Goal: Transaction & Acquisition: Purchase product/service

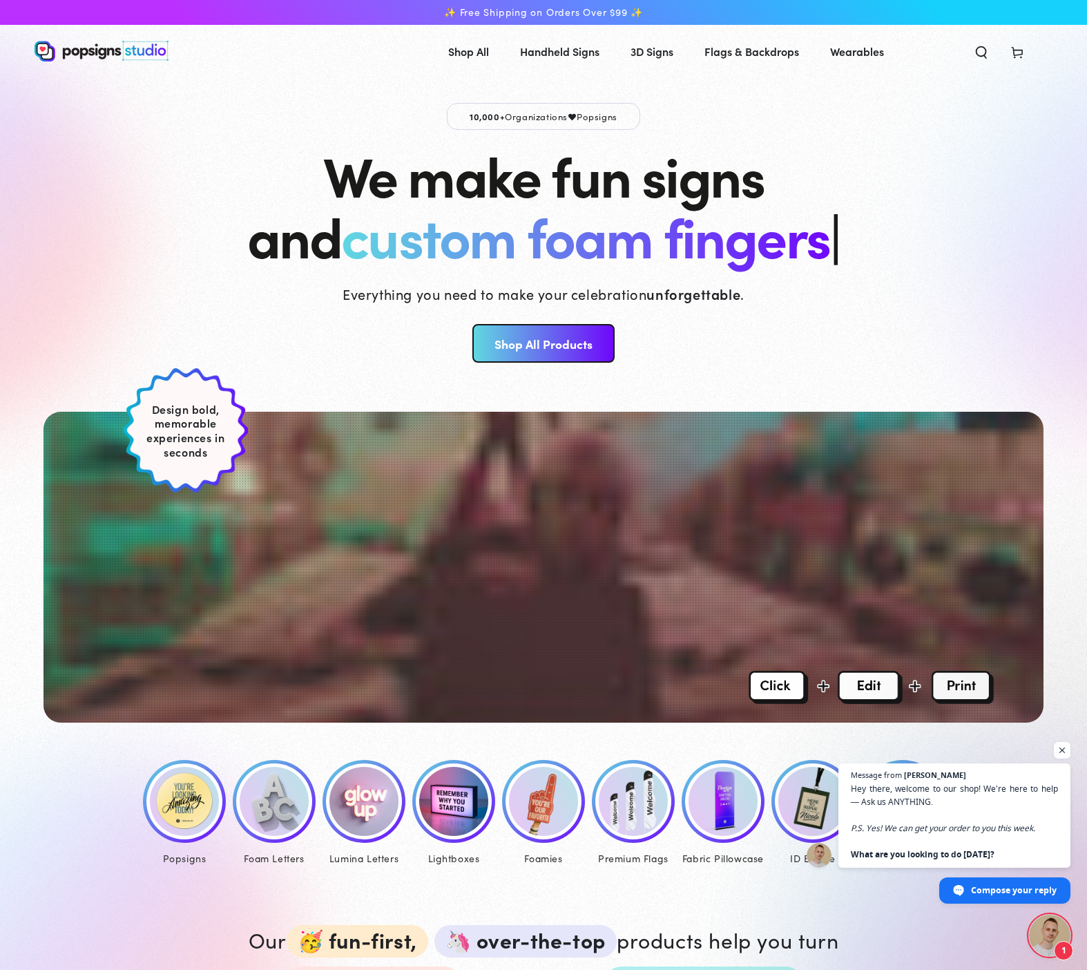
scroll to position [172, 0]
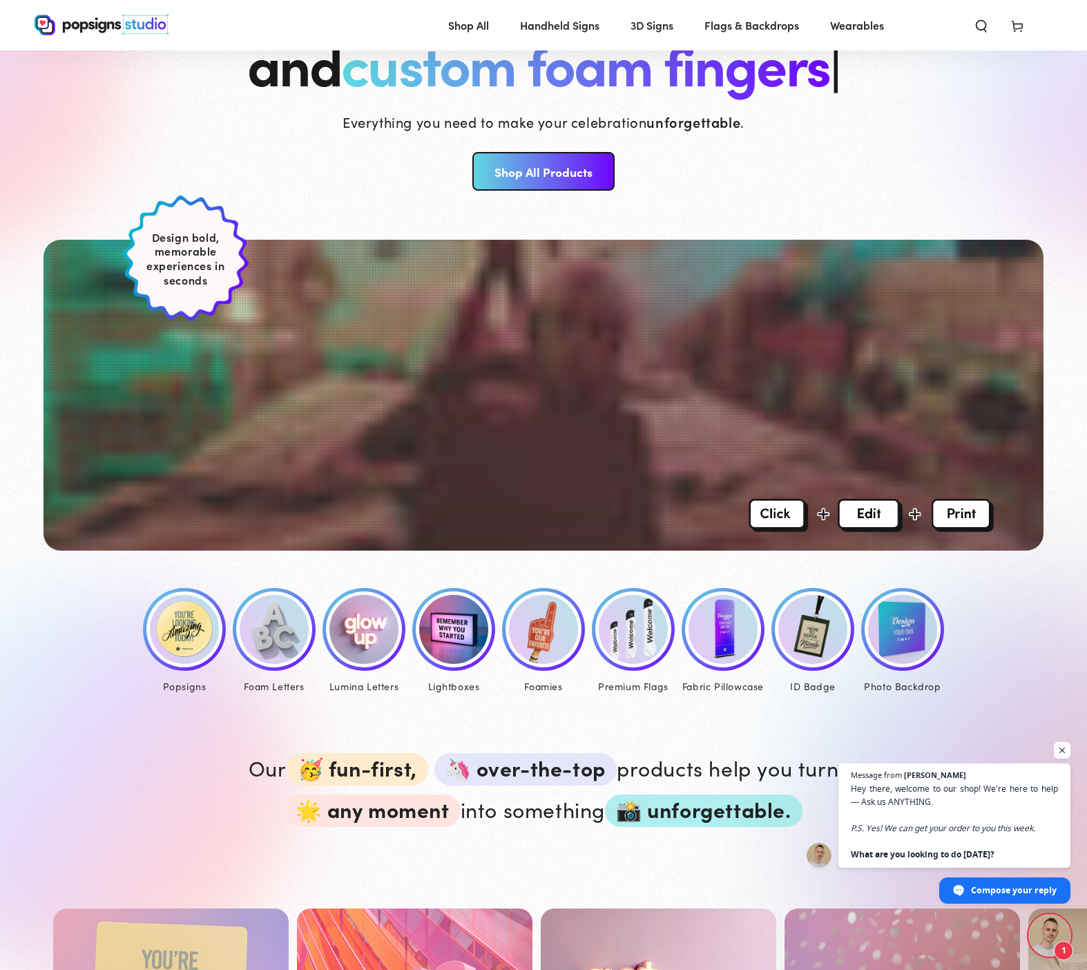
click at [195, 637] on img at bounding box center [184, 629] width 69 height 69
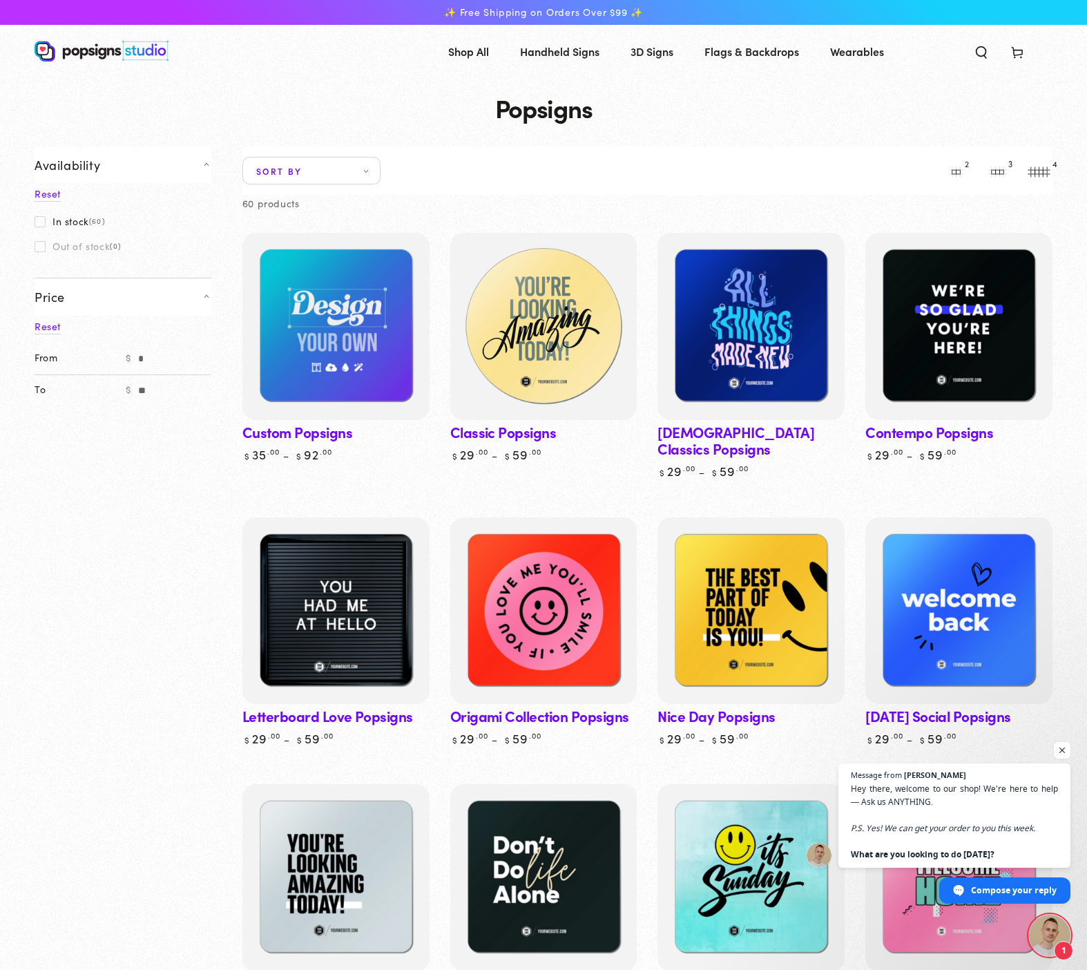
click at [578, 328] on img at bounding box center [543, 326] width 193 height 193
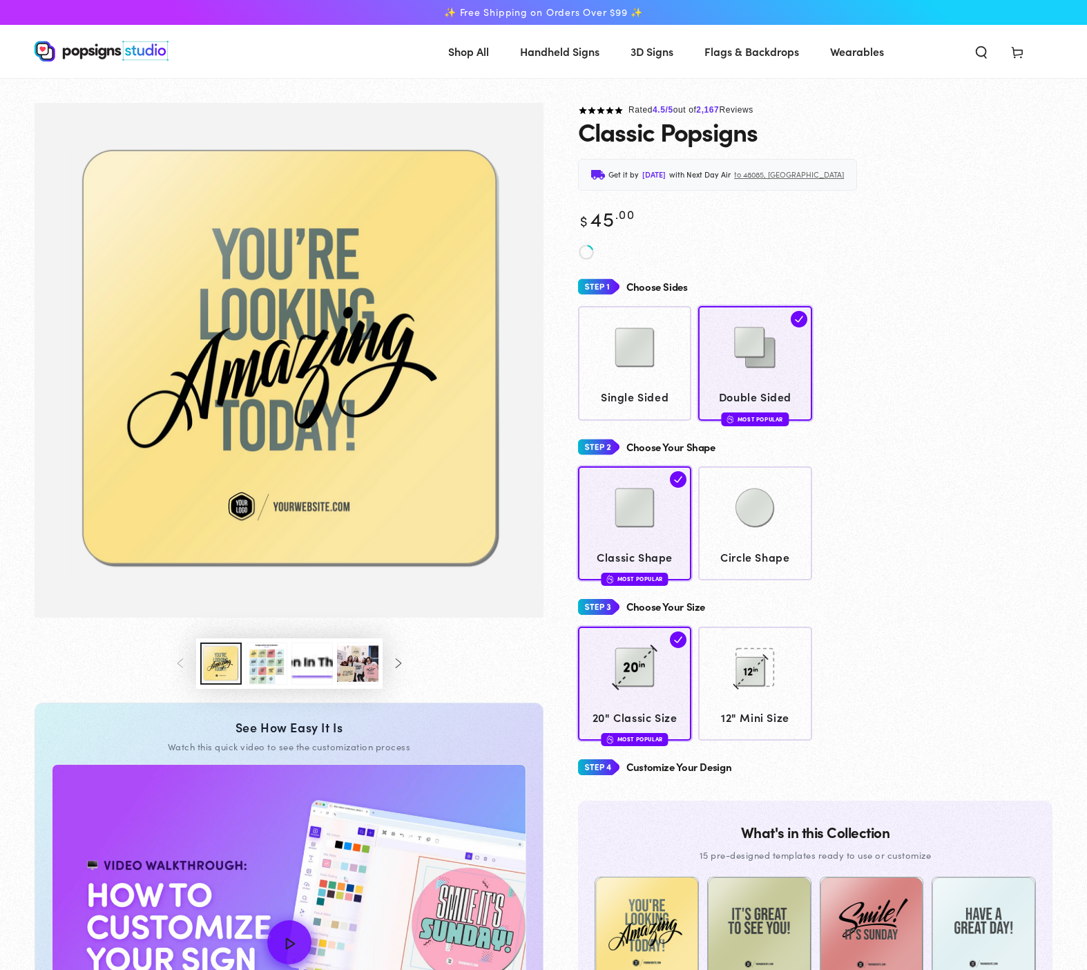
scroll to position [159, 0]
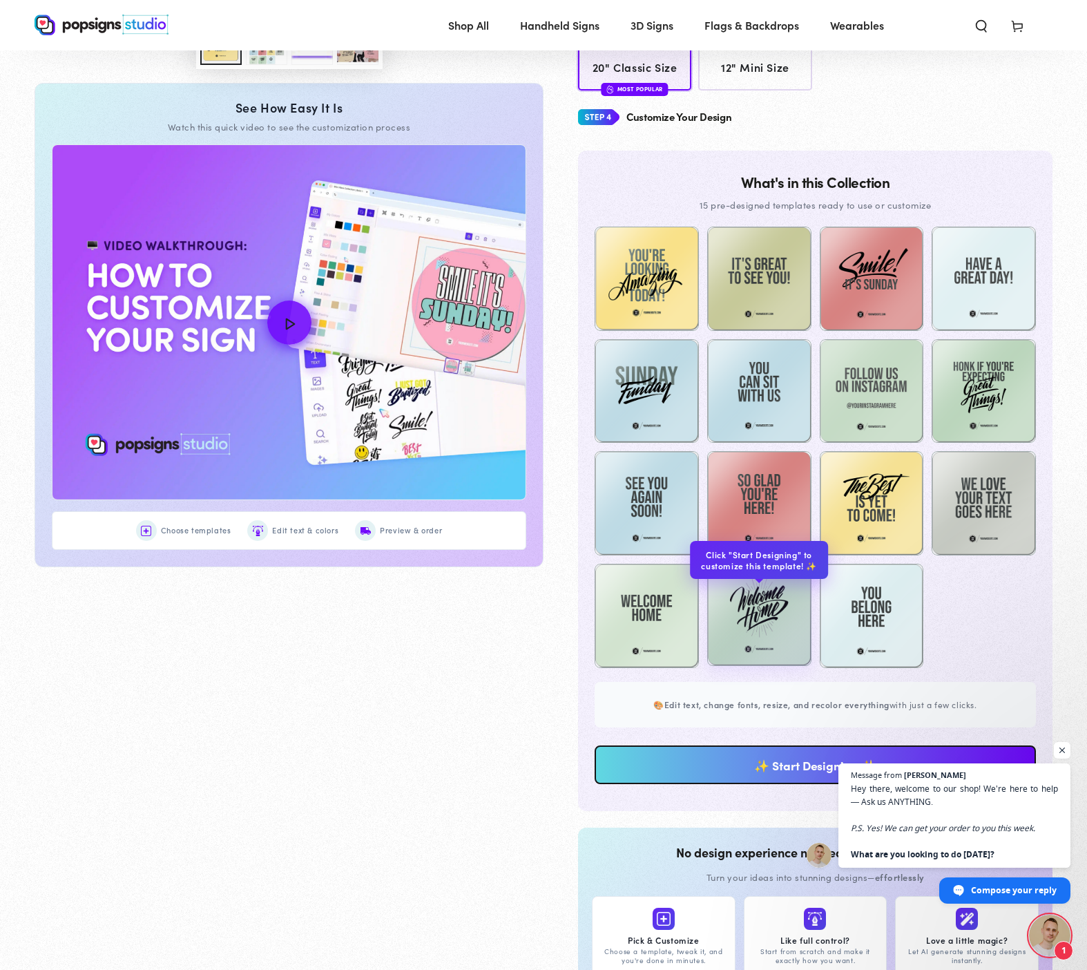
scroll to position [858, 0]
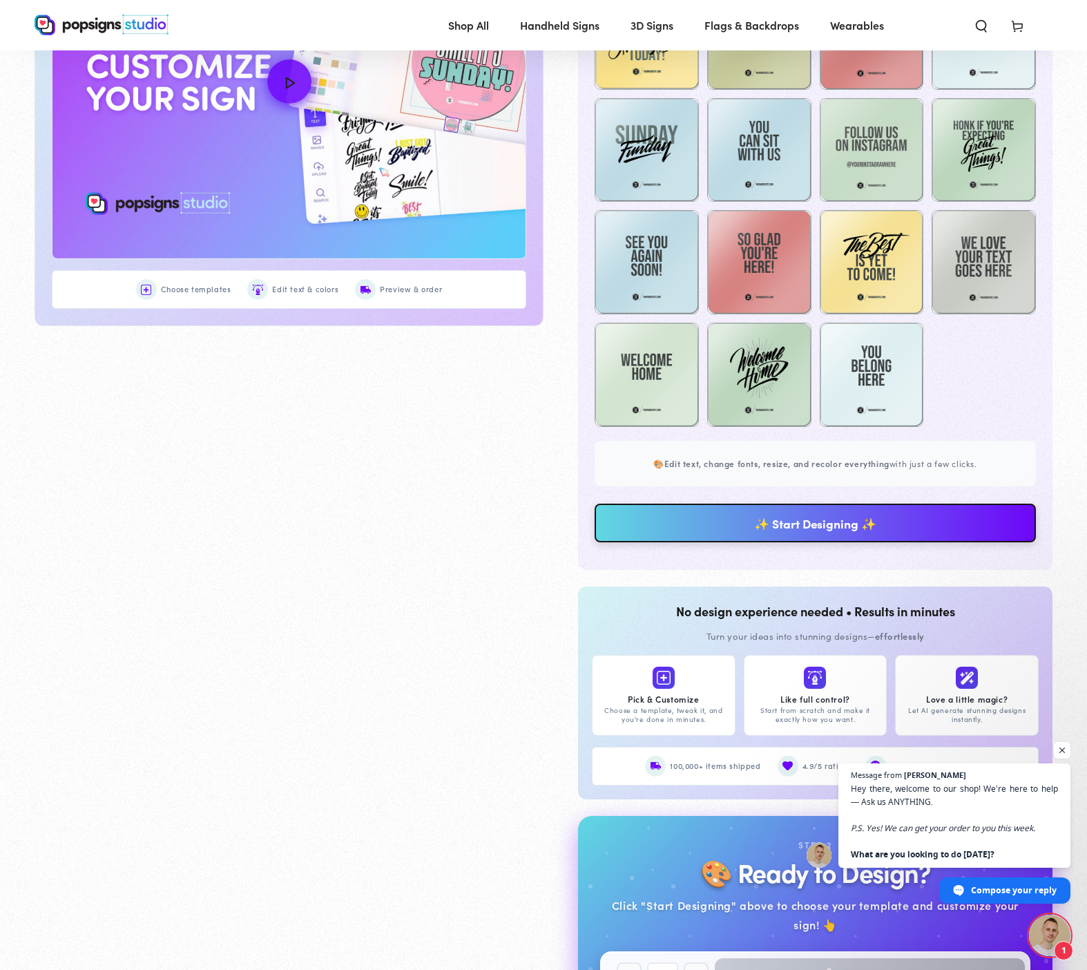
click at [749, 537] on link "✨ Start Designing ✨" at bounding box center [815, 522] width 441 height 39
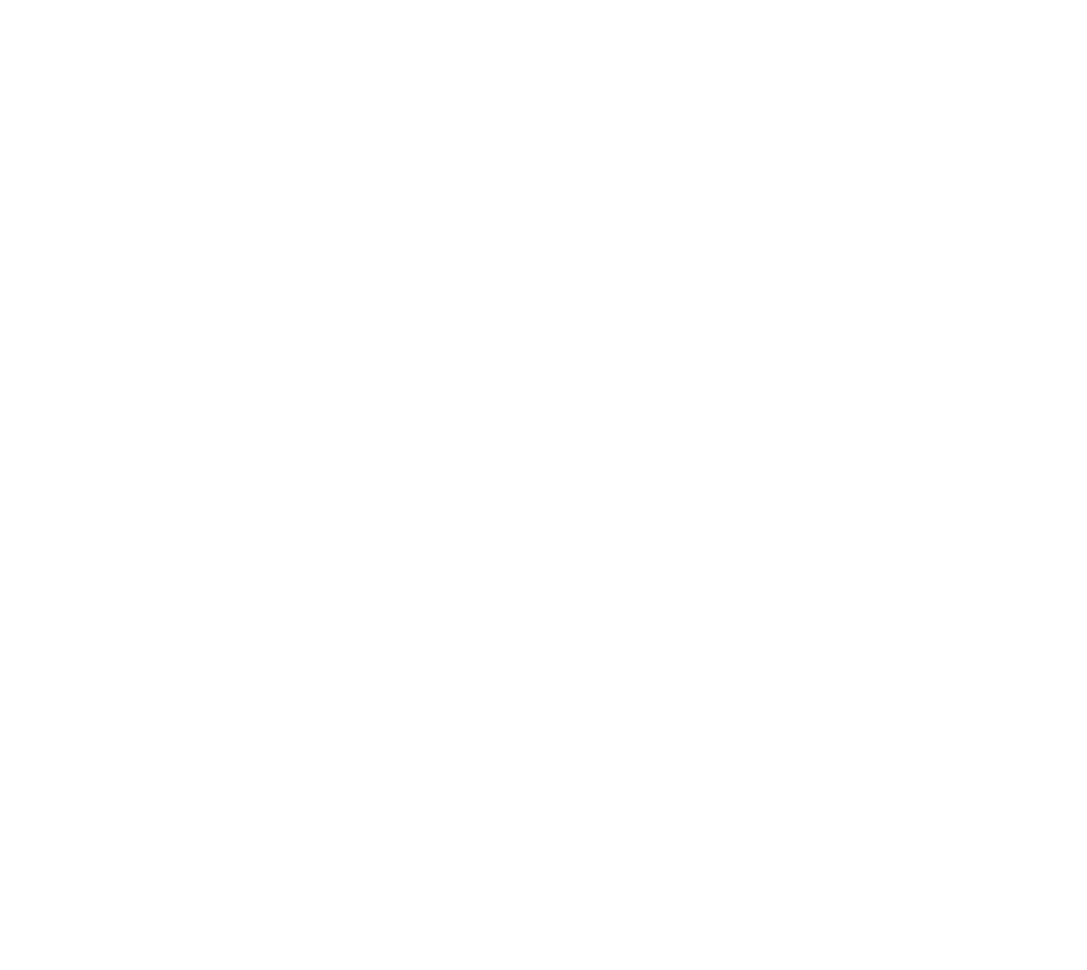
scroll to position [0, 0]
type textarea "An ancient tree with a door leading to a magical world"
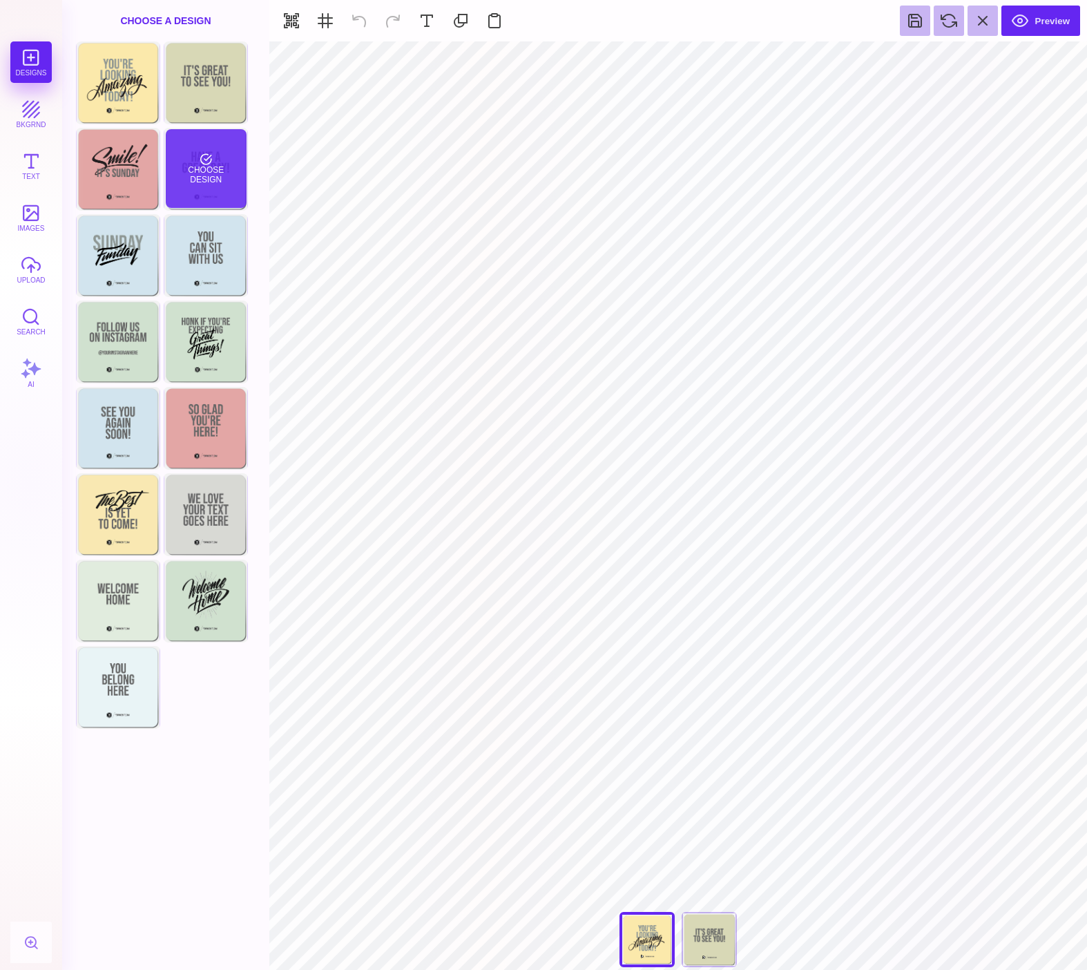
type input "#FBE9AB"
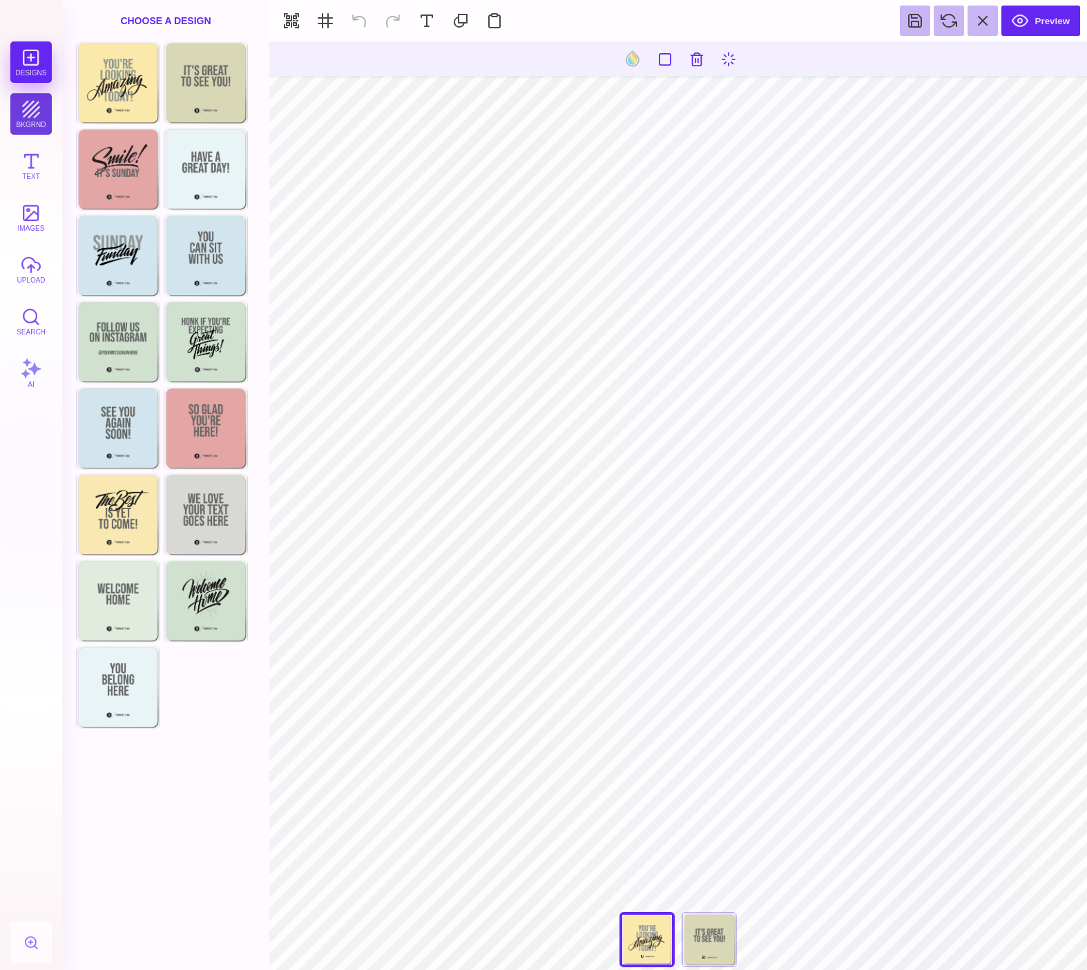
click at [27, 110] on button "bkgrnd" at bounding box center [30, 113] width 41 height 41
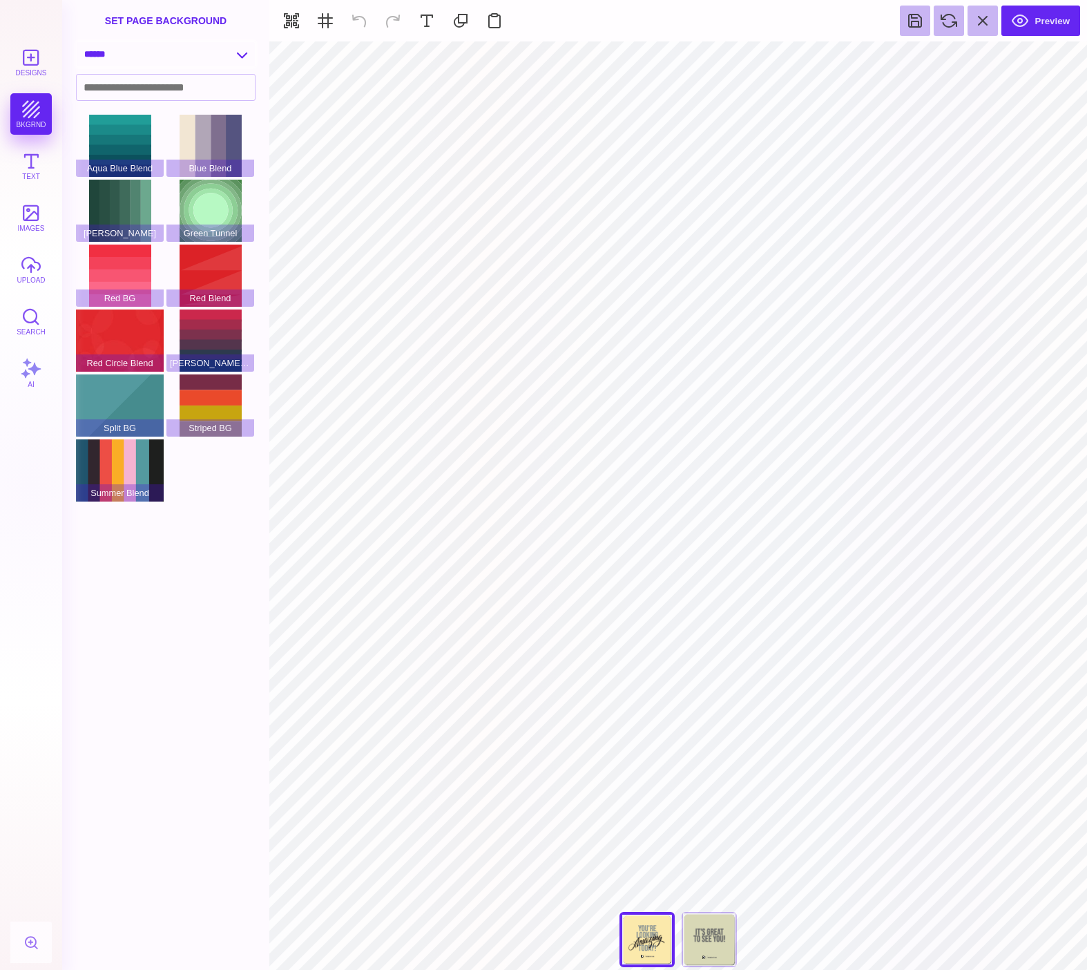
click at [153, 55] on select "**********" at bounding box center [166, 54] width 178 height 24
select select "**********"
click at [77, 42] on select "**********" at bounding box center [166, 54] width 178 height 24
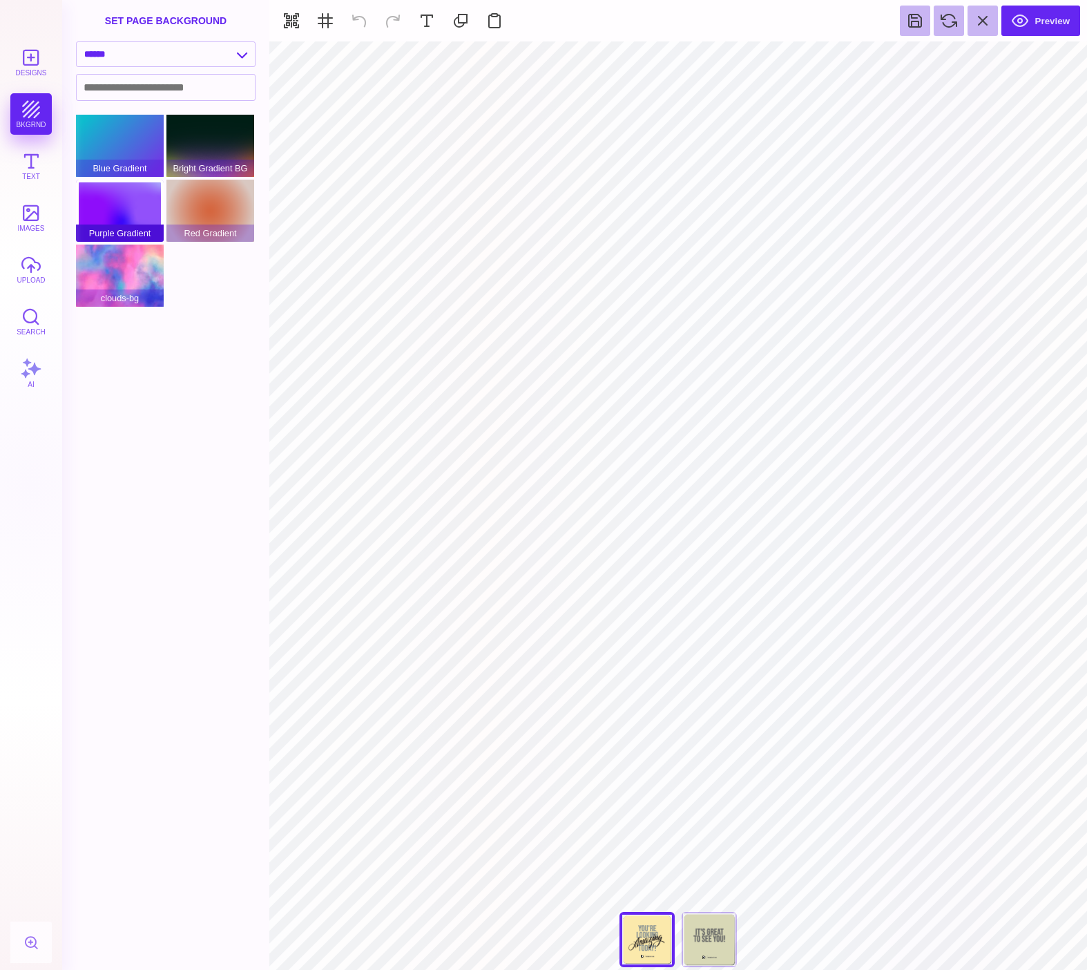
click at [107, 204] on div "Purple Gradient" at bounding box center [120, 211] width 88 height 62
type input "#8F9895"
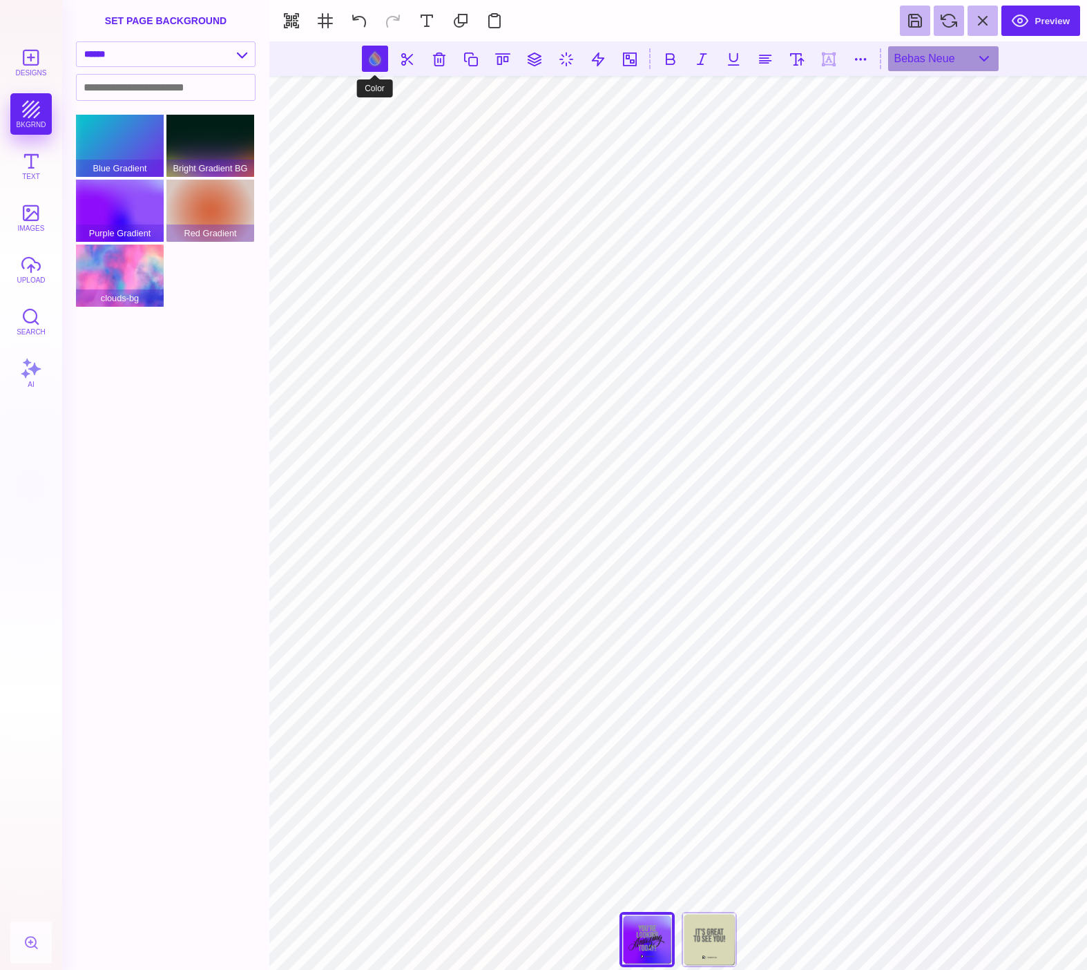
click at [383, 61] on button at bounding box center [375, 59] width 26 height 26
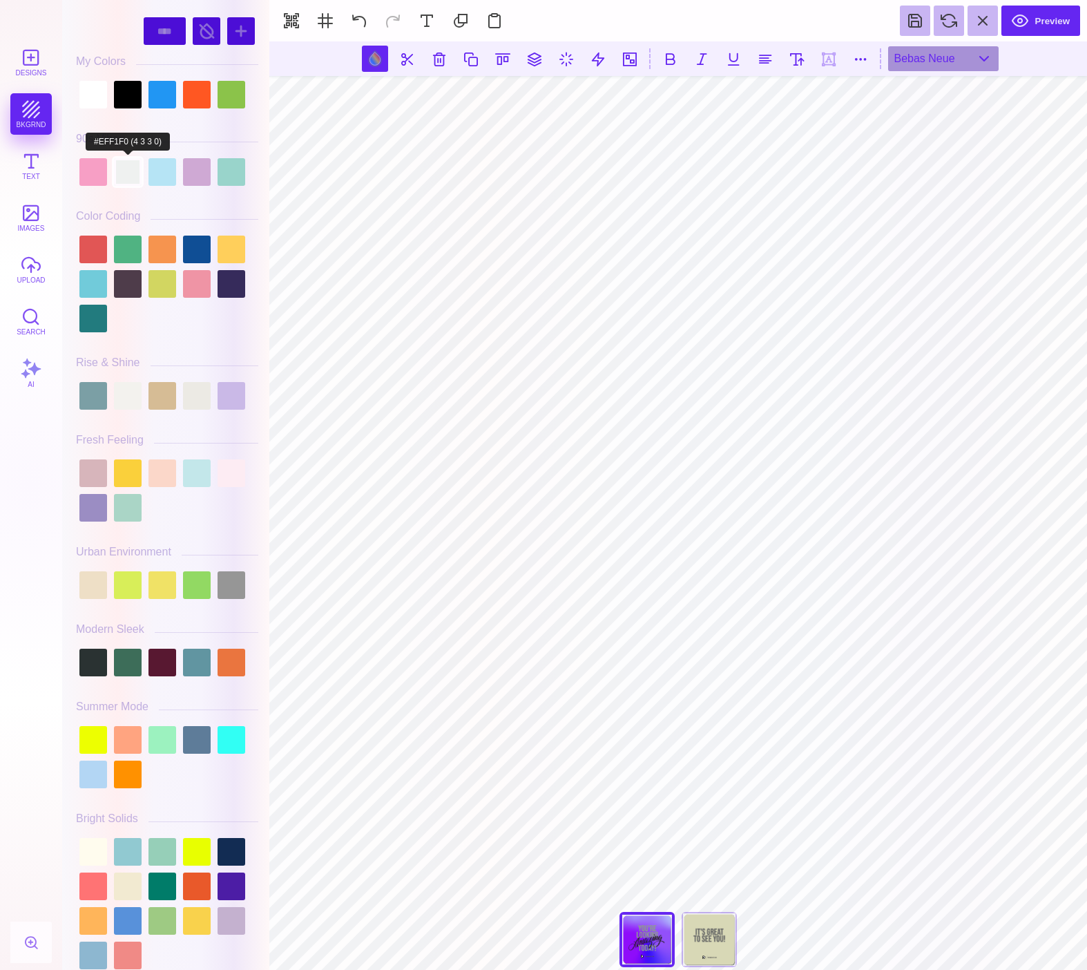
click at [126, 184] on div at bounding box center [128, 172] width 28 height 28
type input "#EFF1F0"
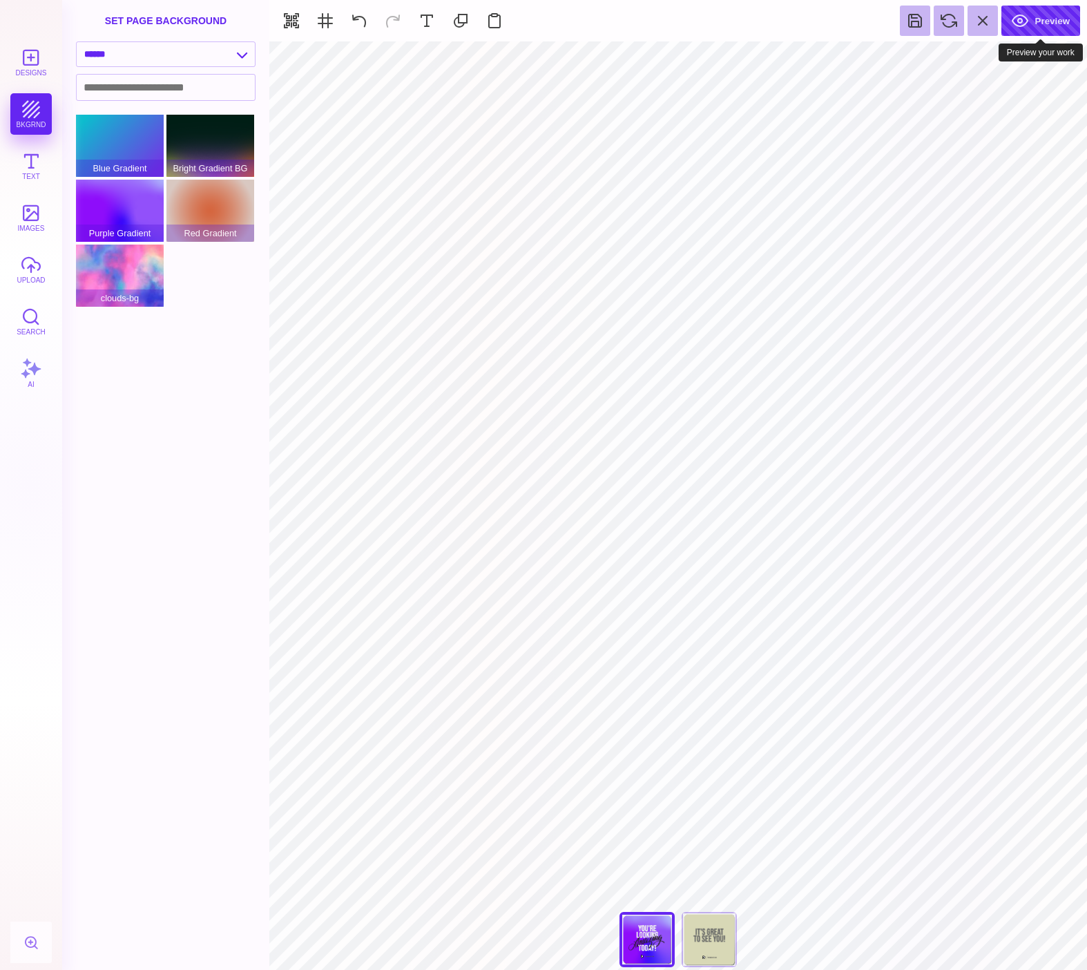
click at [1048, 20] on button "Preview" at bounding box center [1040, 21] width 79 height 30
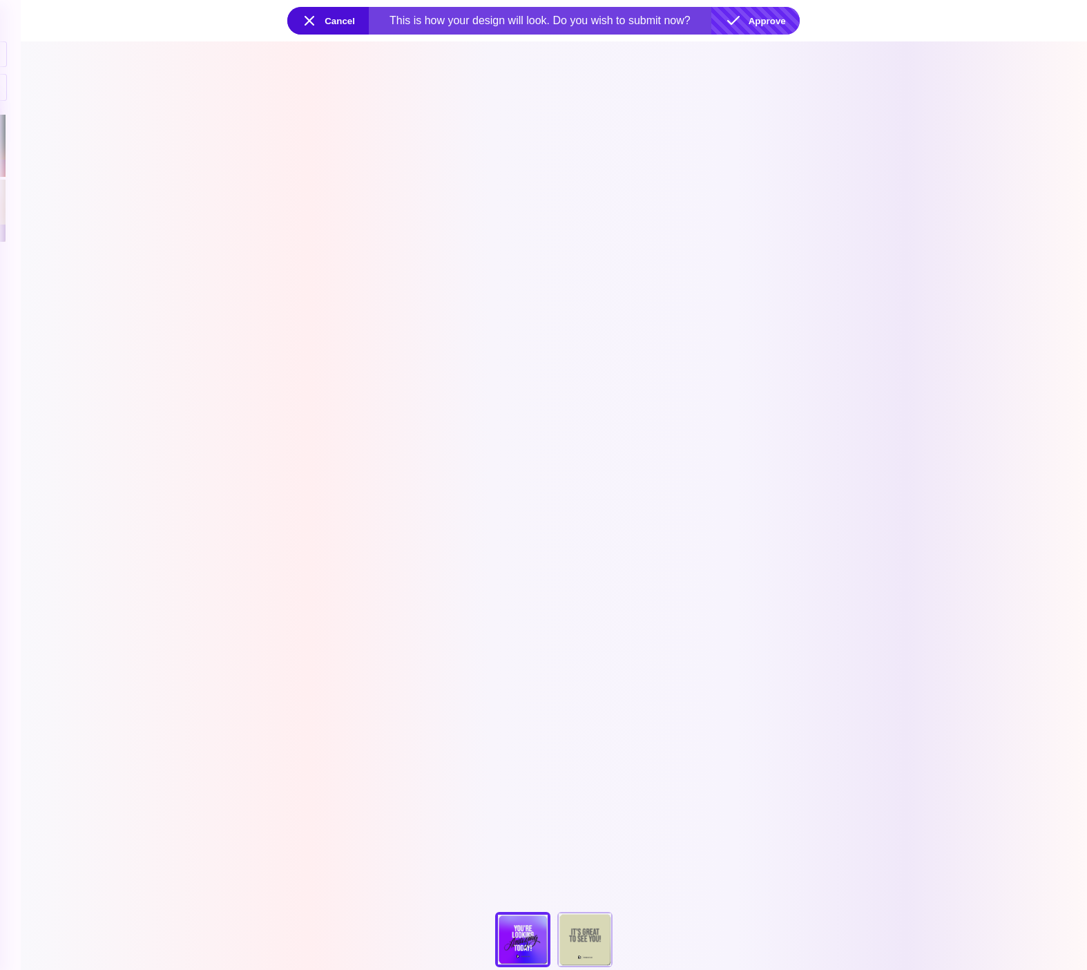
click at [769, 15] on button "Approve" at bounding box center [755, 21] width 88 height 28
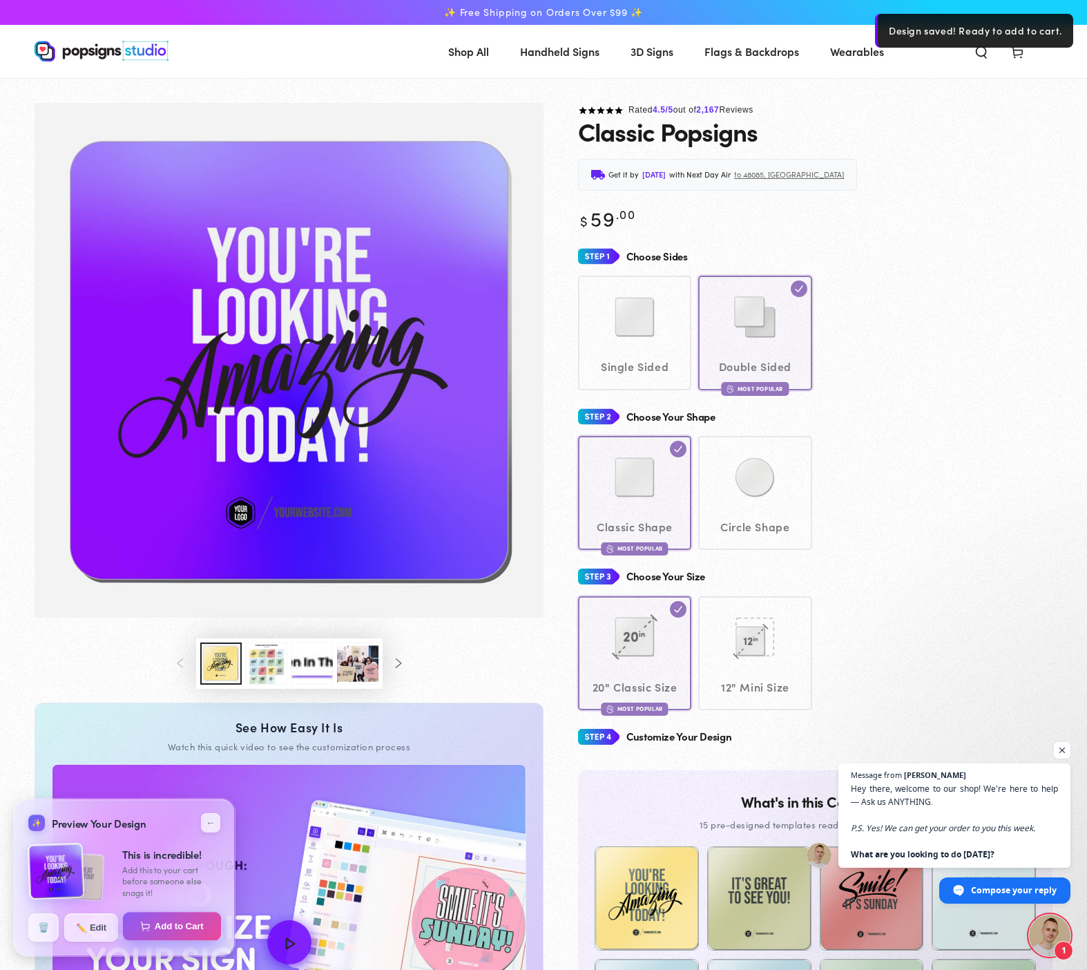
click at [182, 923] on button "Add to Cart" at bounding box center [172, 926] width 99 height 29
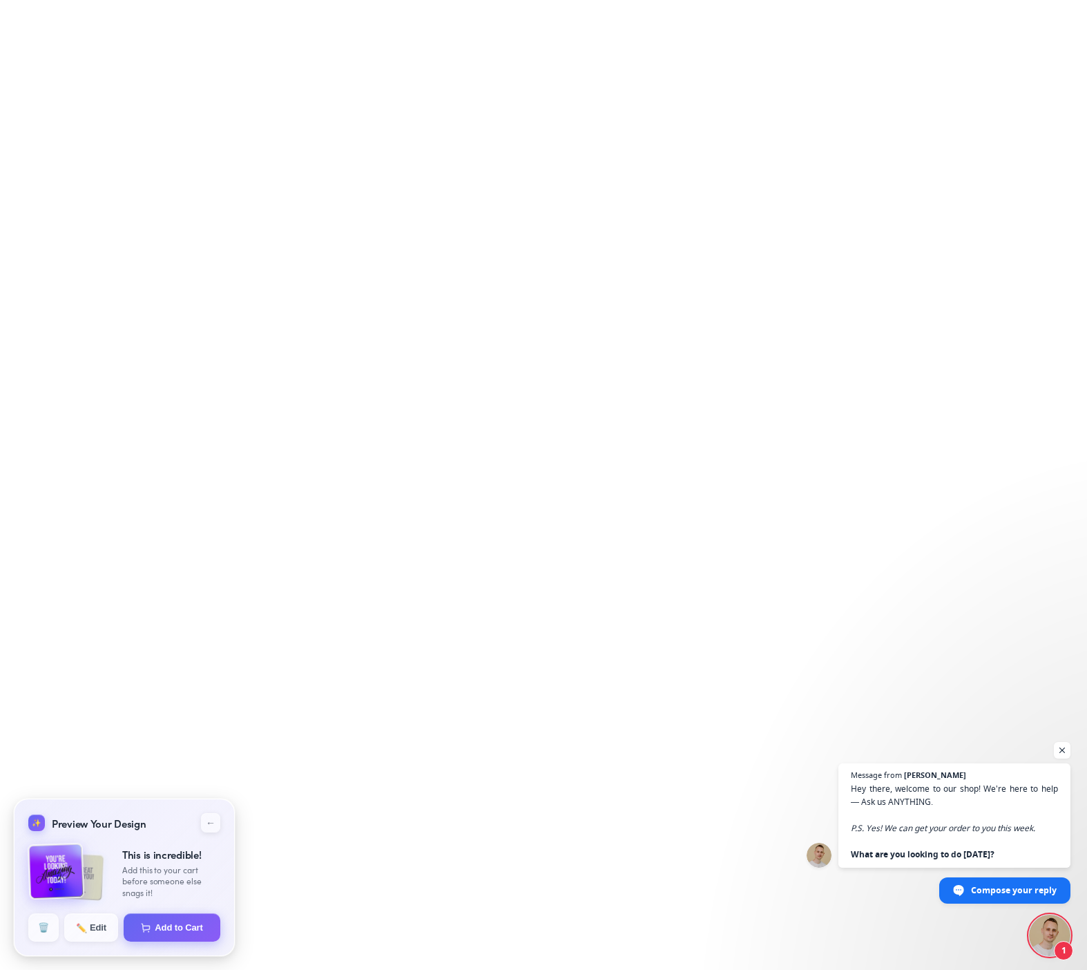
select select "**********"
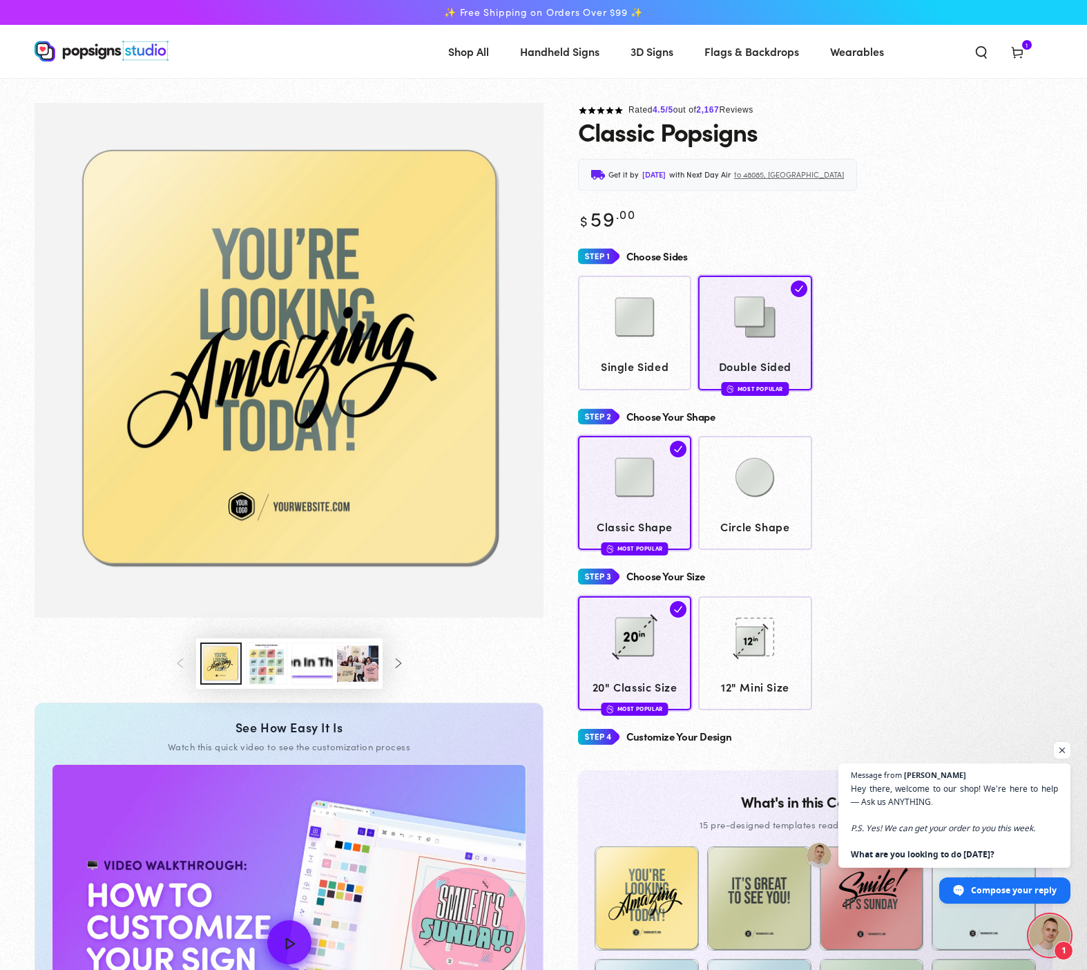
click at [1016, 52] on icon at bounding box center [1017, 52] width 14 height 14
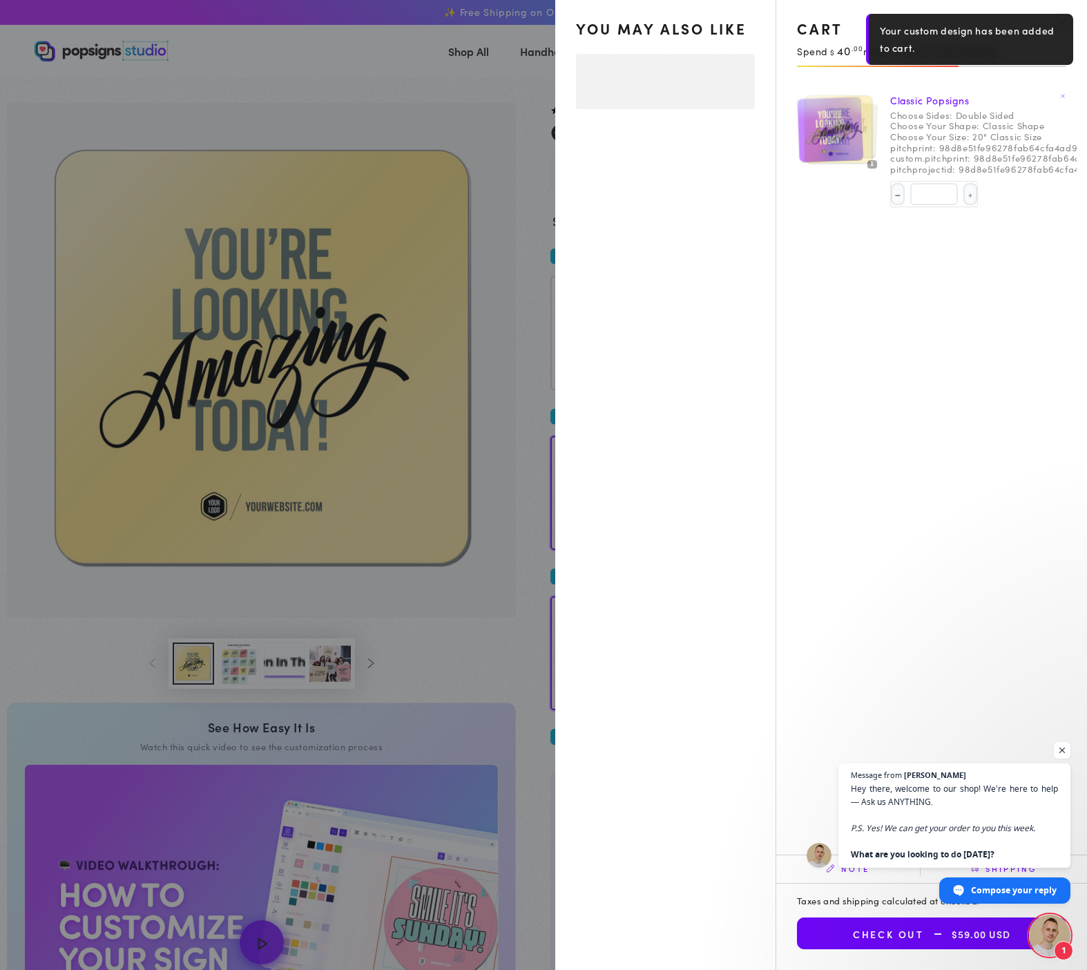
select select "**********"
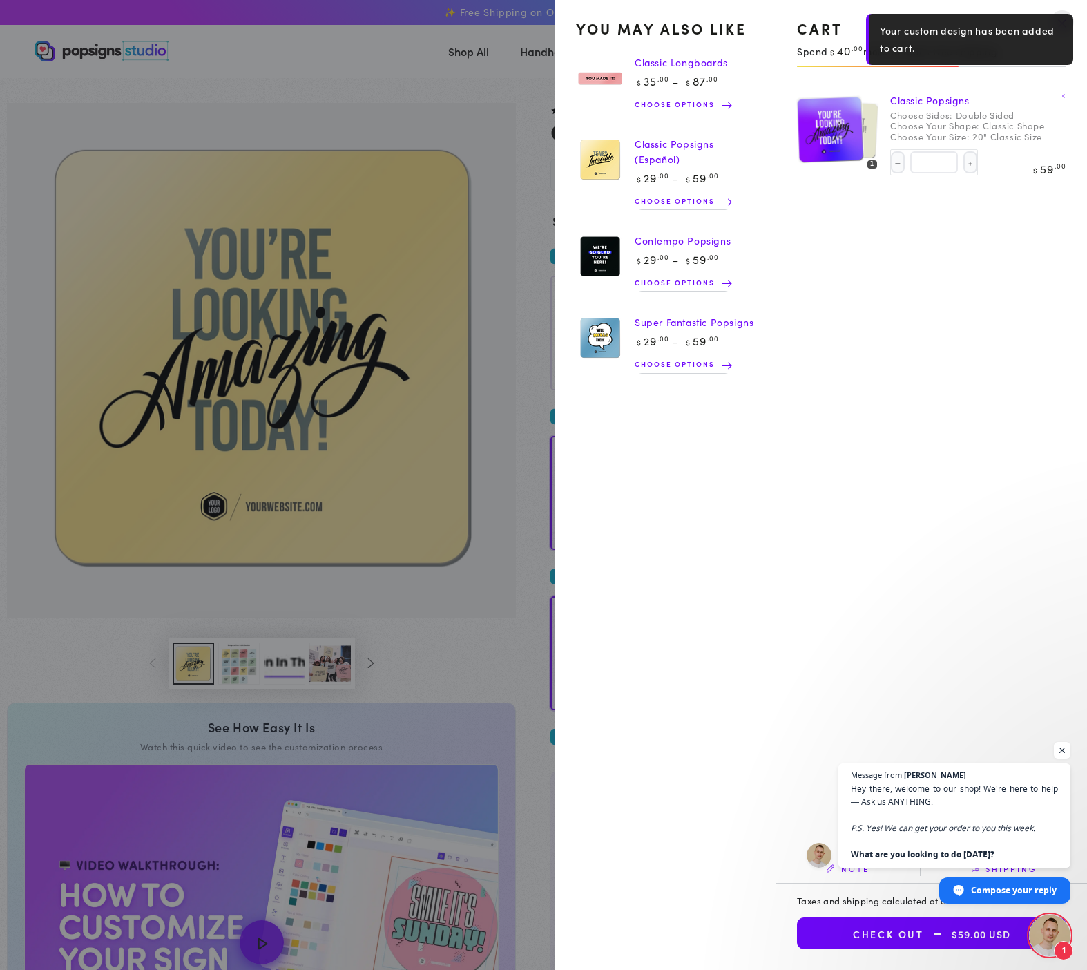
click at [999, 66] on summary "Cart 1 1 item" at bounding box center [1017, 51] width 36 height 30
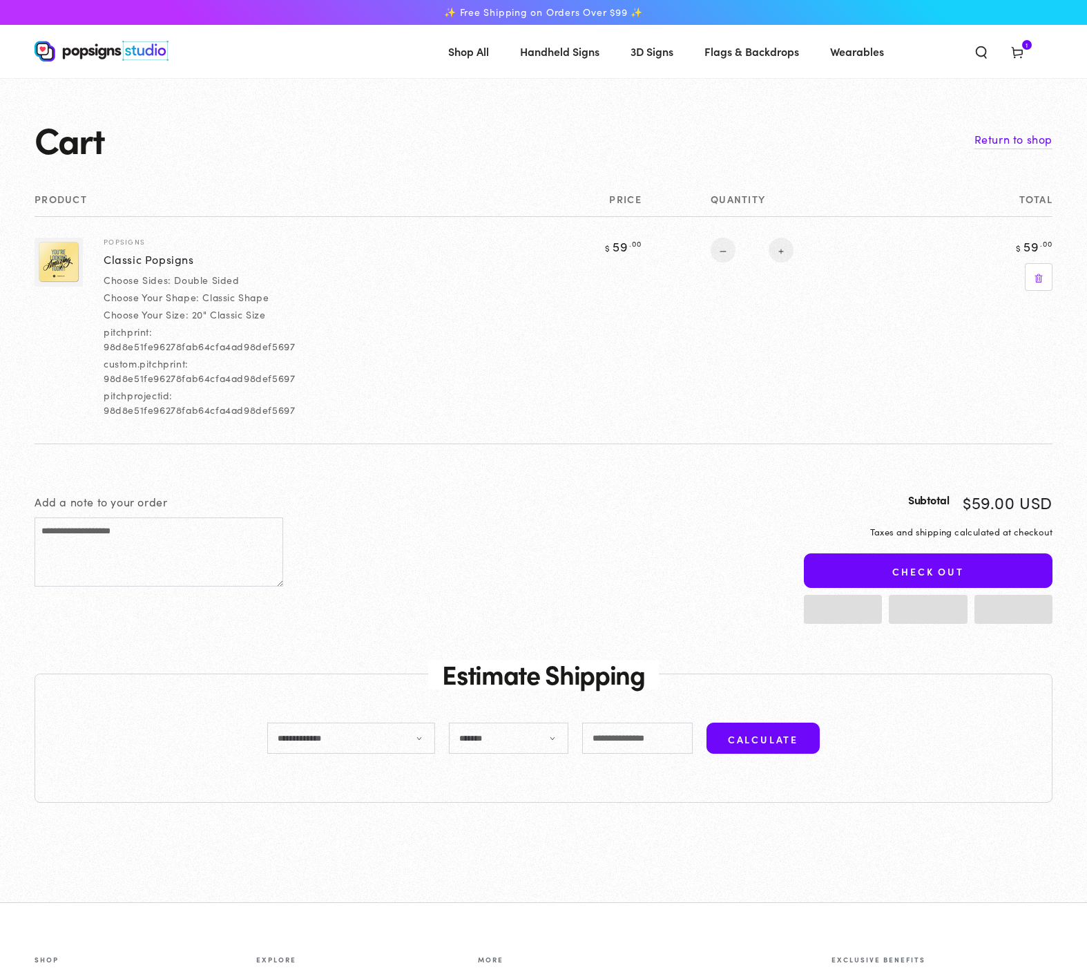
select select "**********"
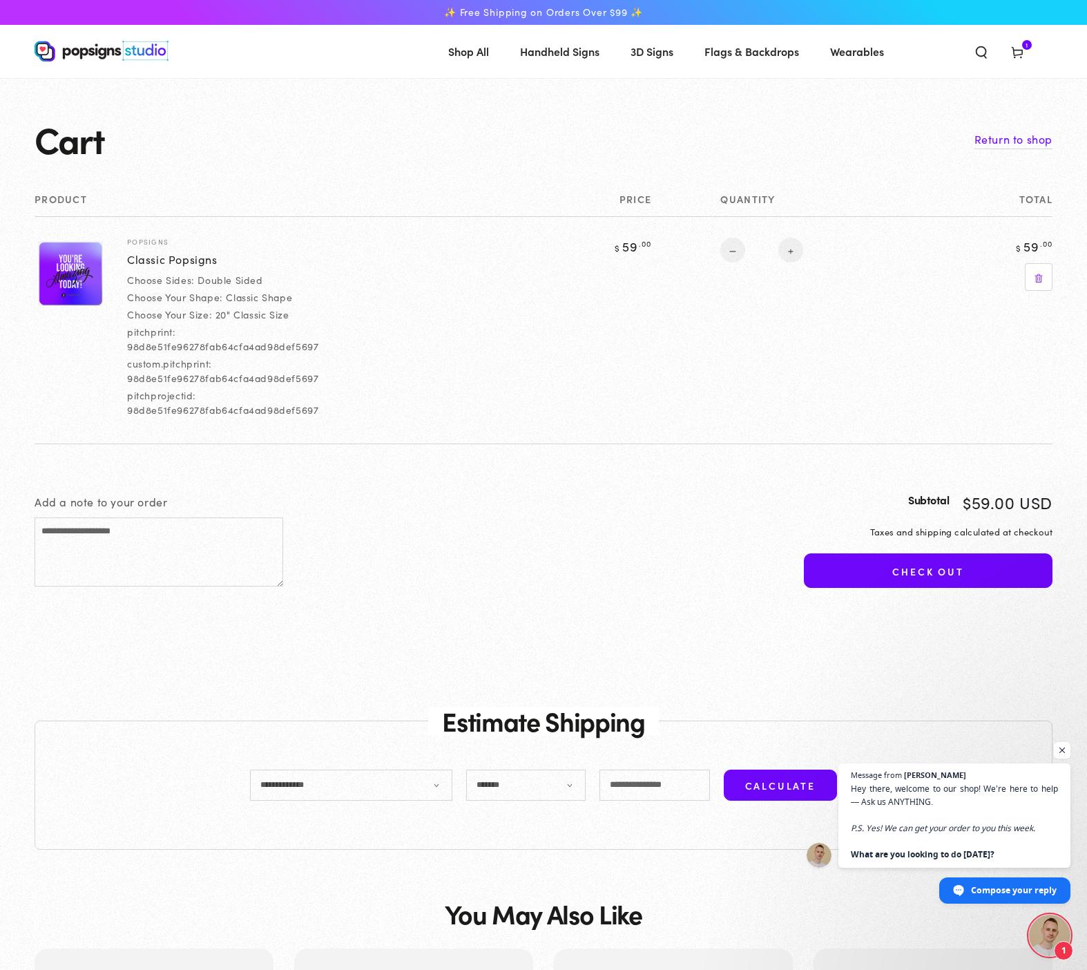
click at [75, 276] on img at bounding box center [70, 273] width 65 height 65
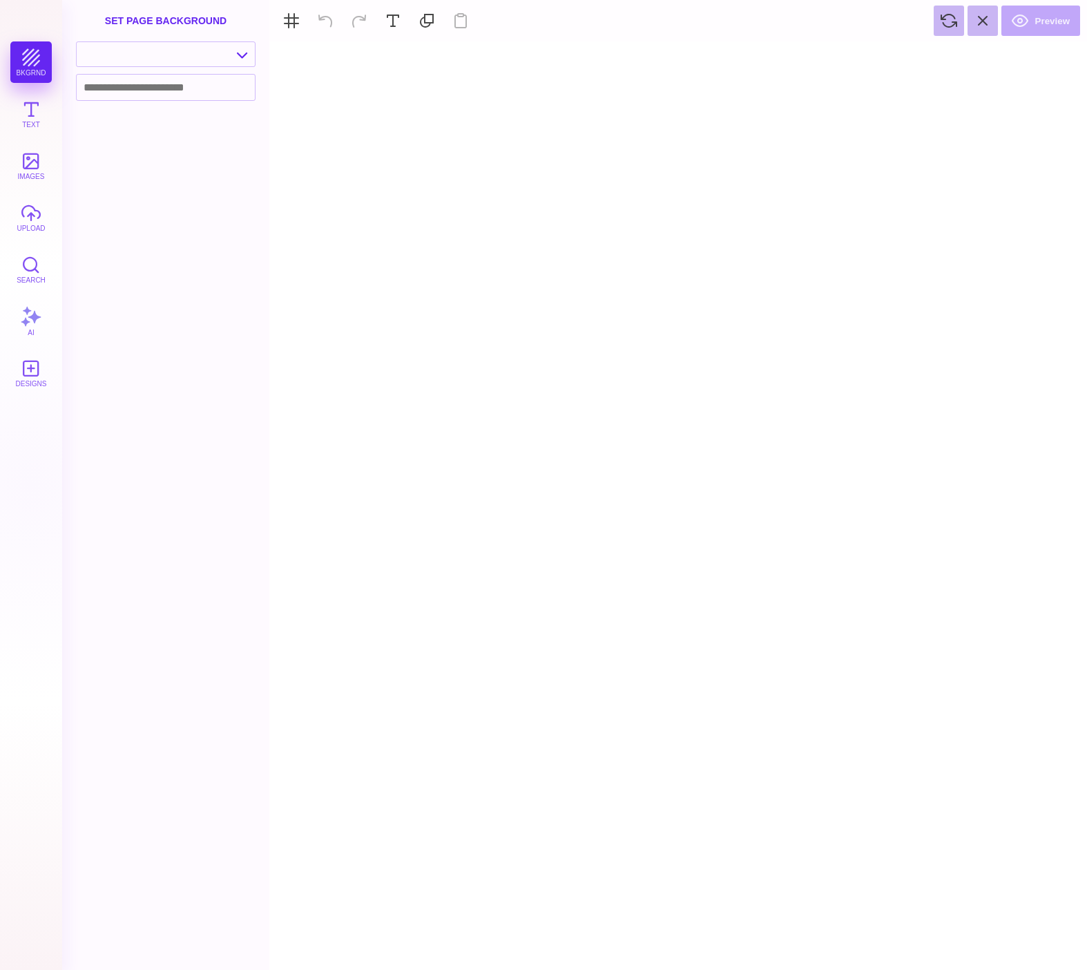
type textarea "An ancient tree with a door leading to a magical world"
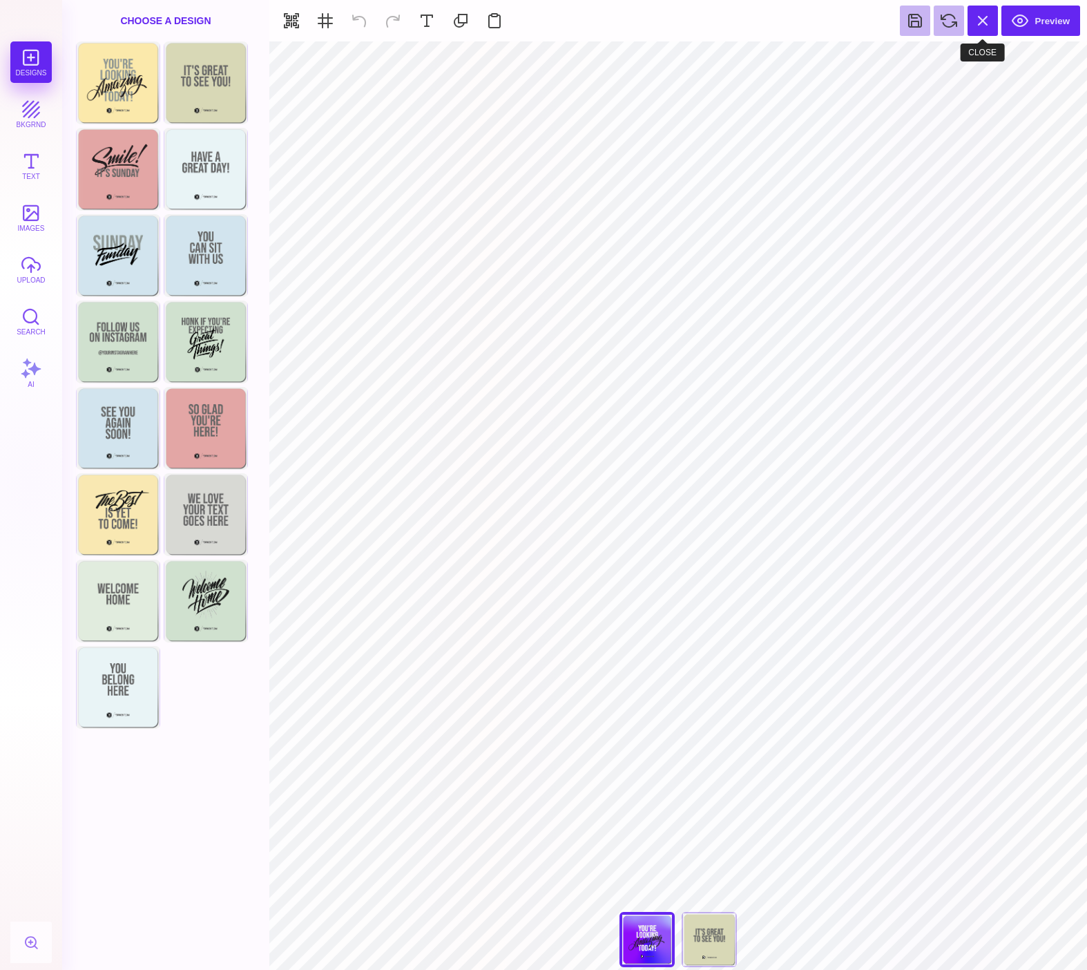
click at [987, 13] on button at bounding box center [982, 21] width 30 height 30
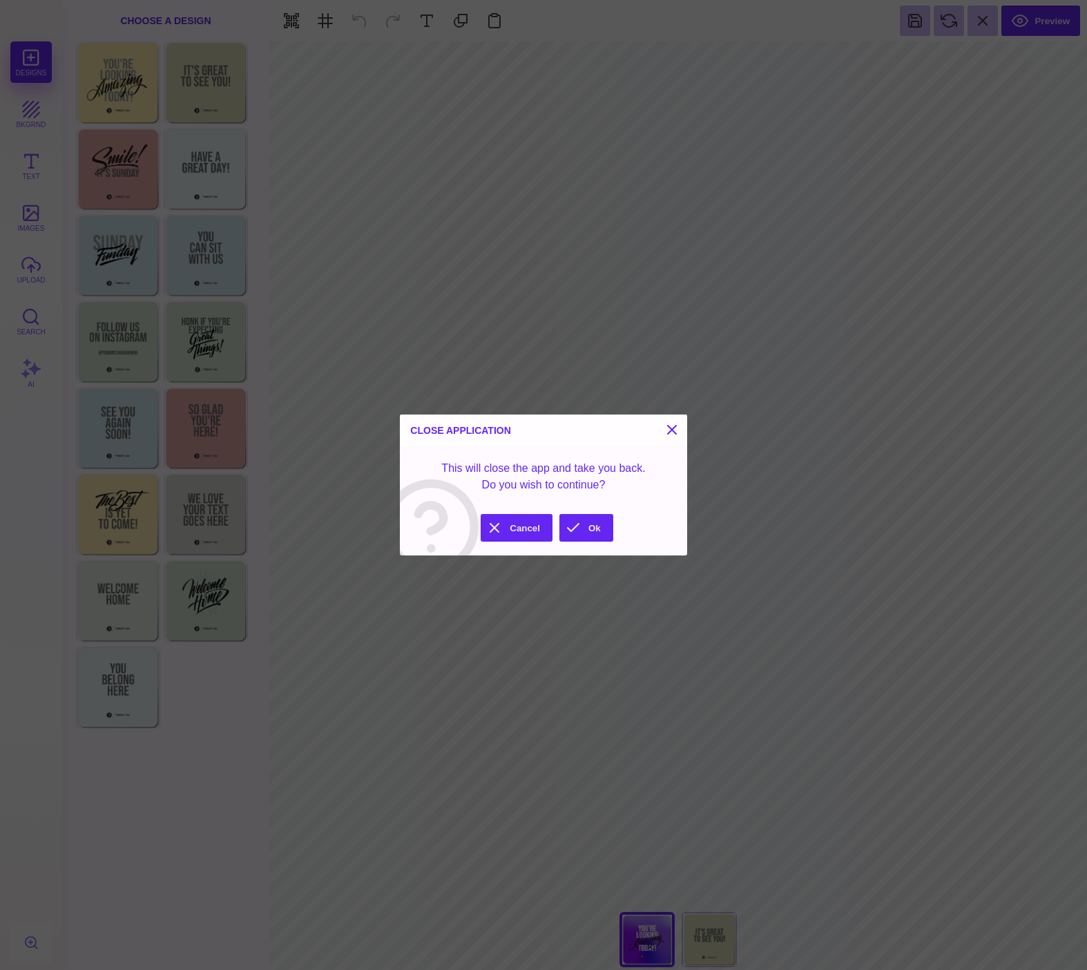
click at [605, 530] on button "Ok" at bounding box center [586, 528] width 54 height 28
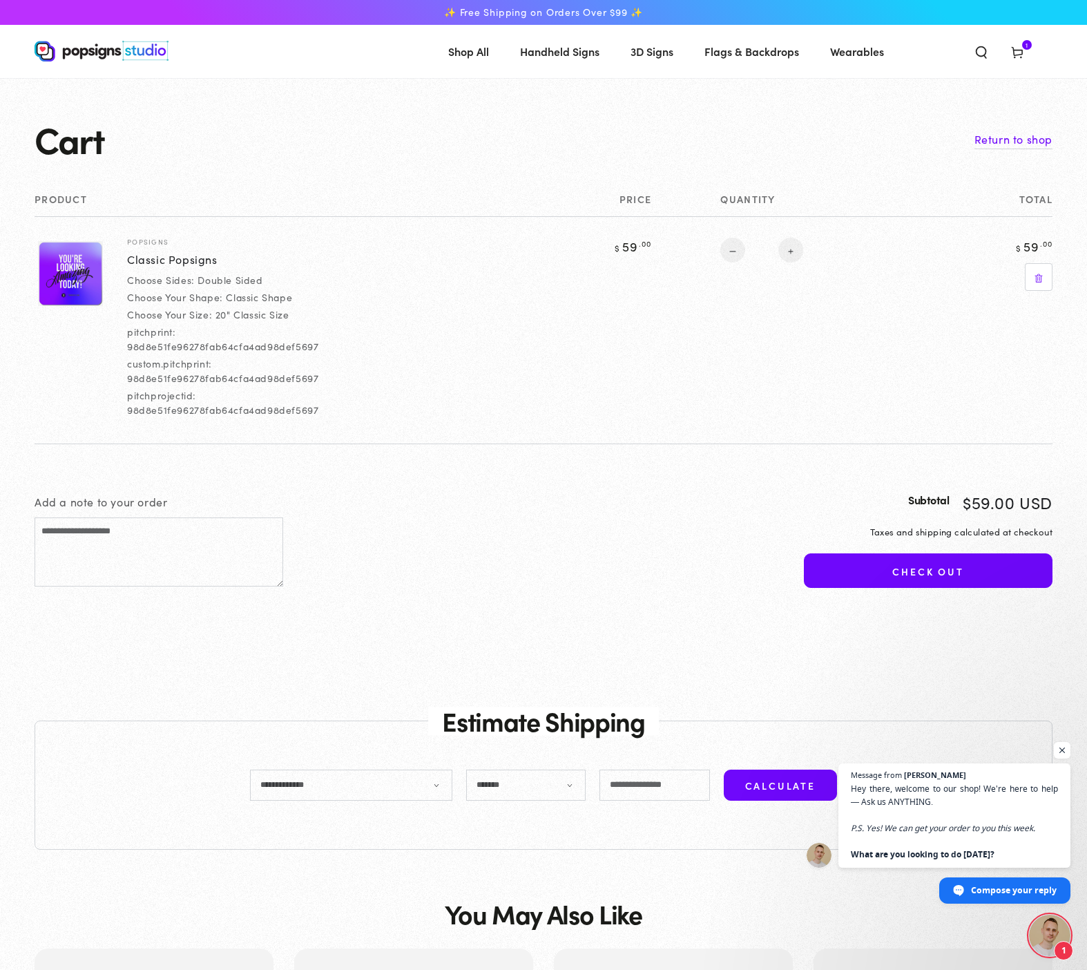
click at [61, 268] on img at bounding box center [70, 273] width 65 height 65
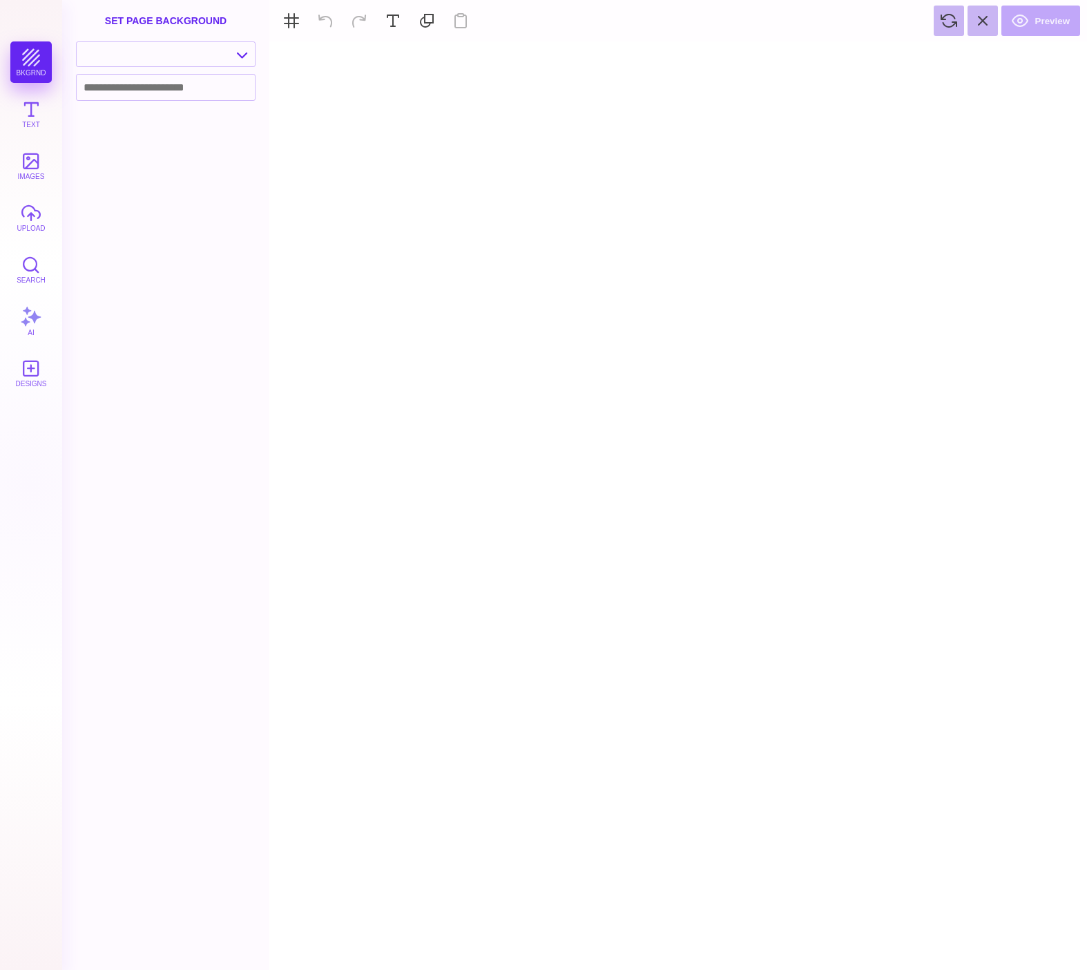
type textarea "An ancient tree with a door leading to a magical world"
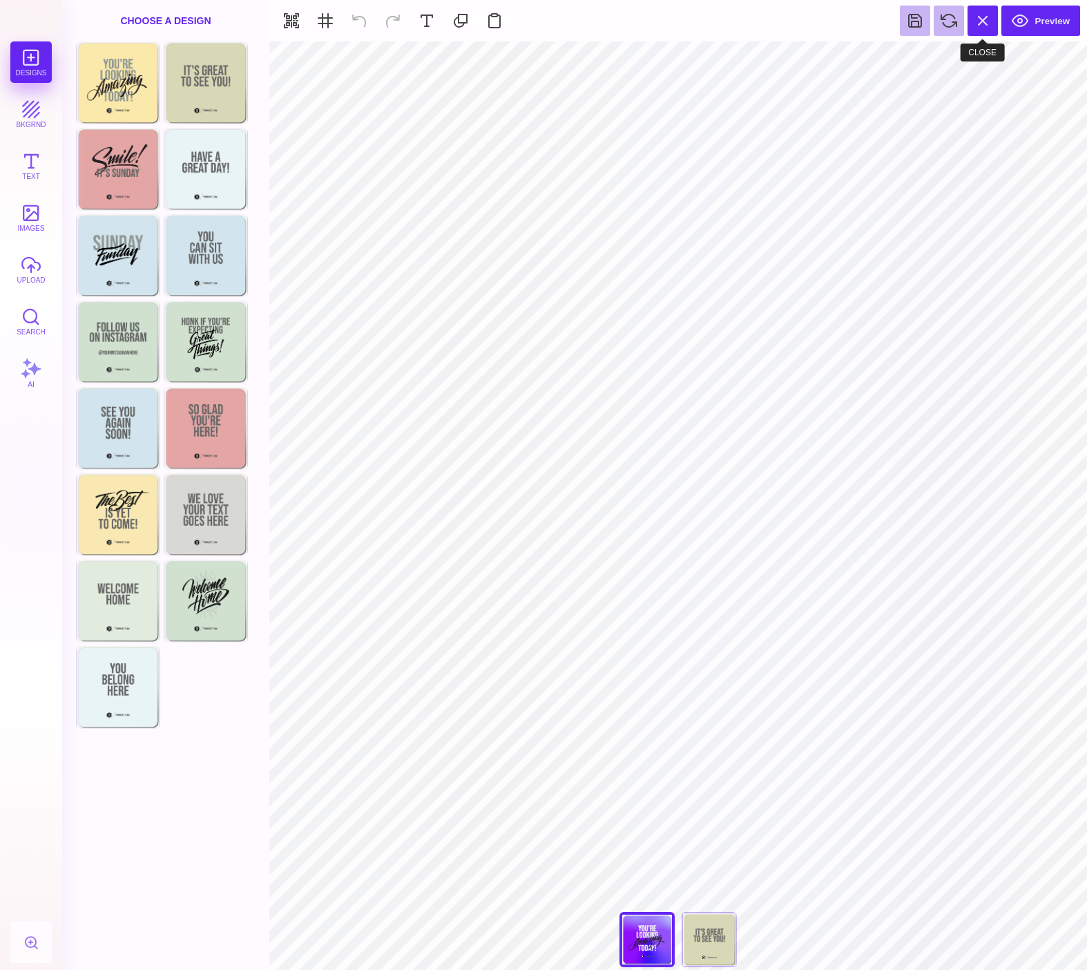
click at [986, 21] on button at bounding box center [982, 21] width 30 height 30
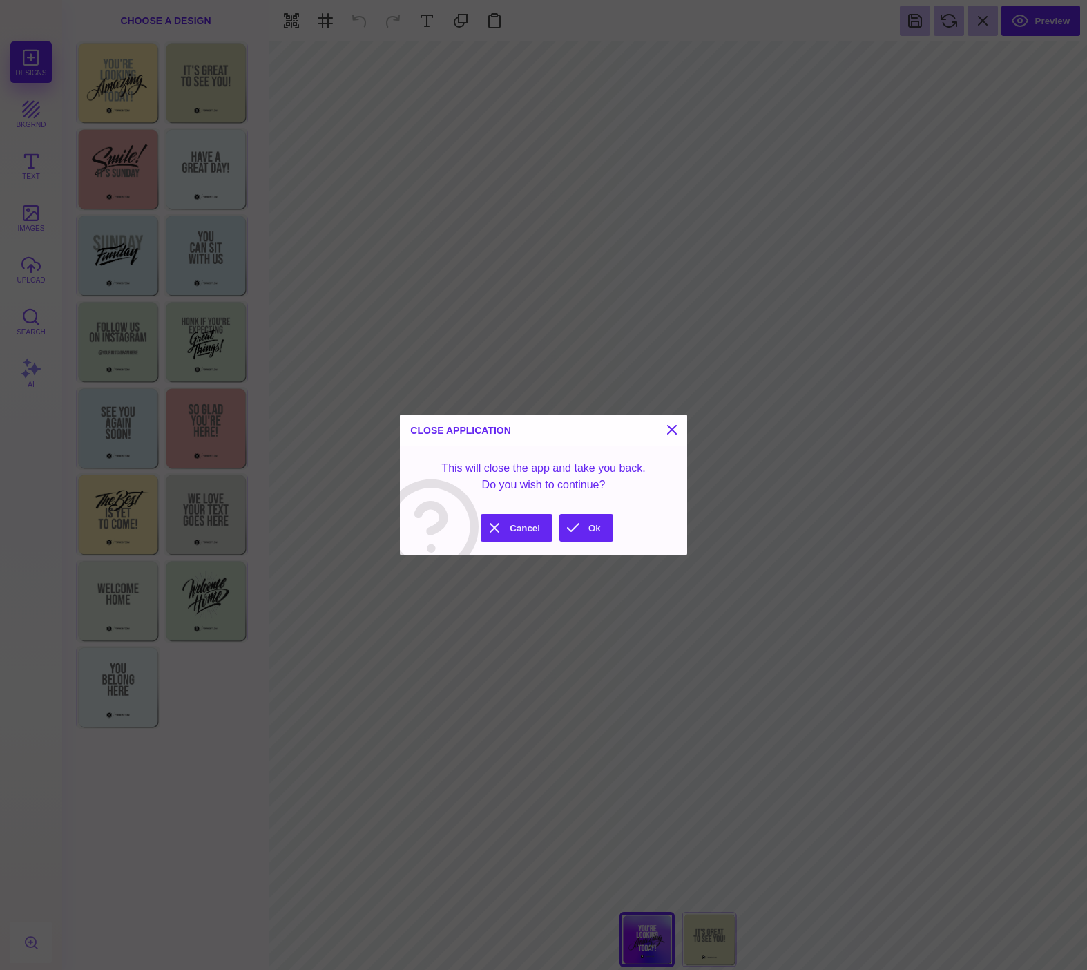
click at [945, 100] on div "Close Application This will close the app and take you back. Do you wish to con…" at bounding box center [543, 485] width 1087 height 970
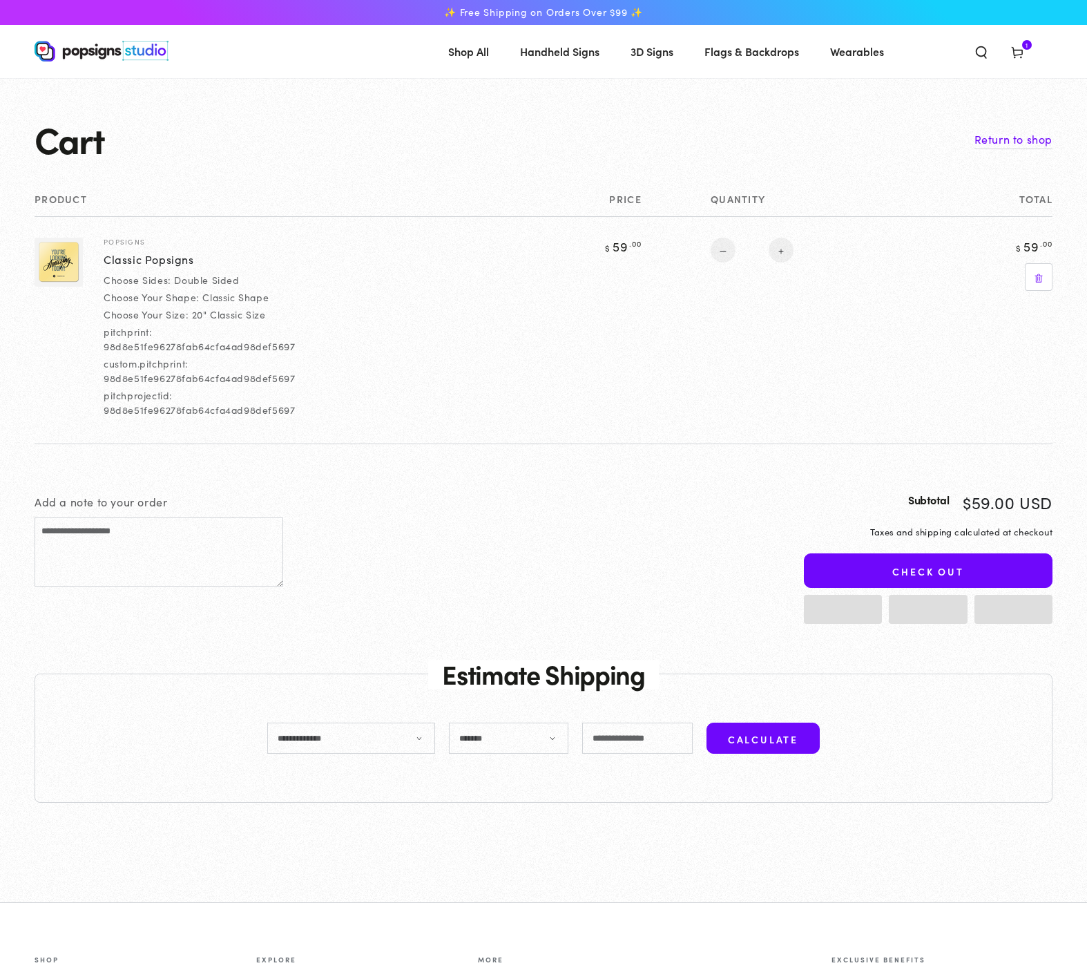
select select "**********"
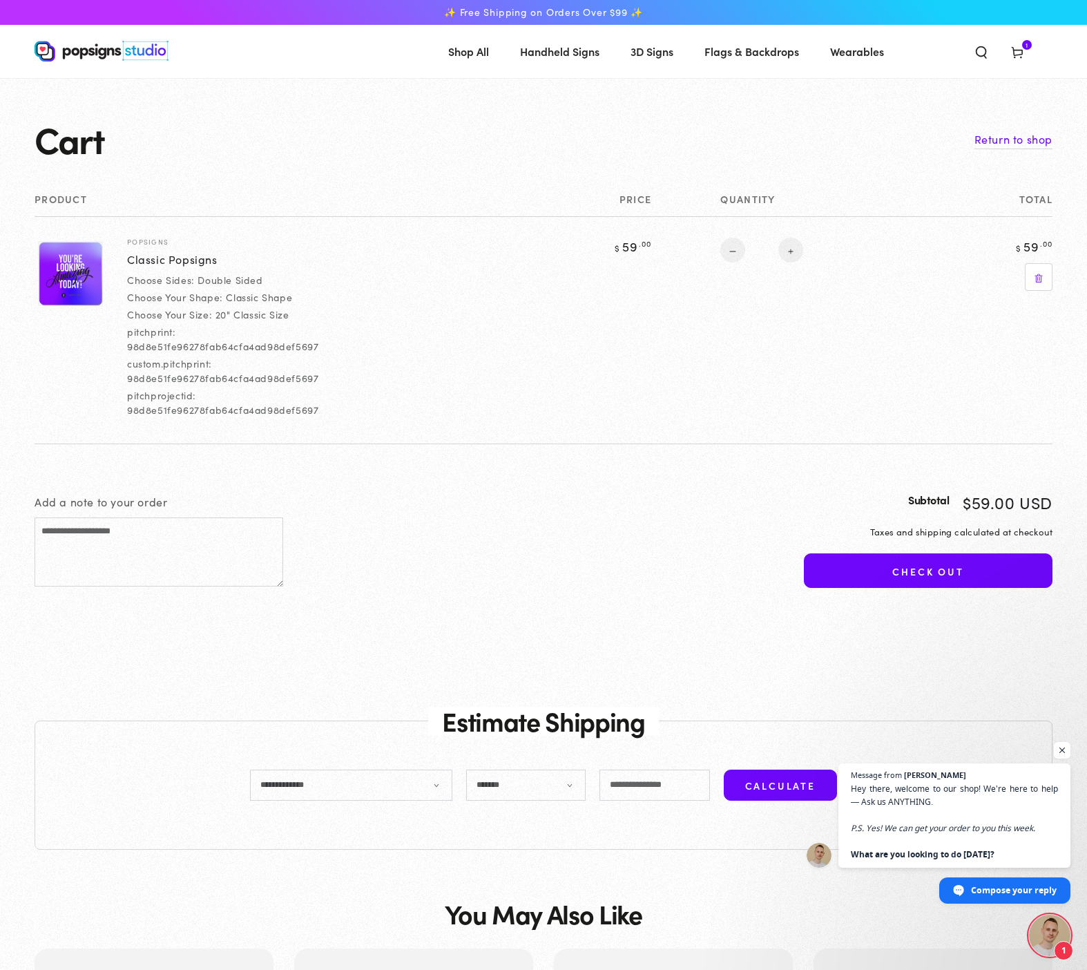
click at [66, 264] on img at bounding box center [70, 273] width 65 height 65
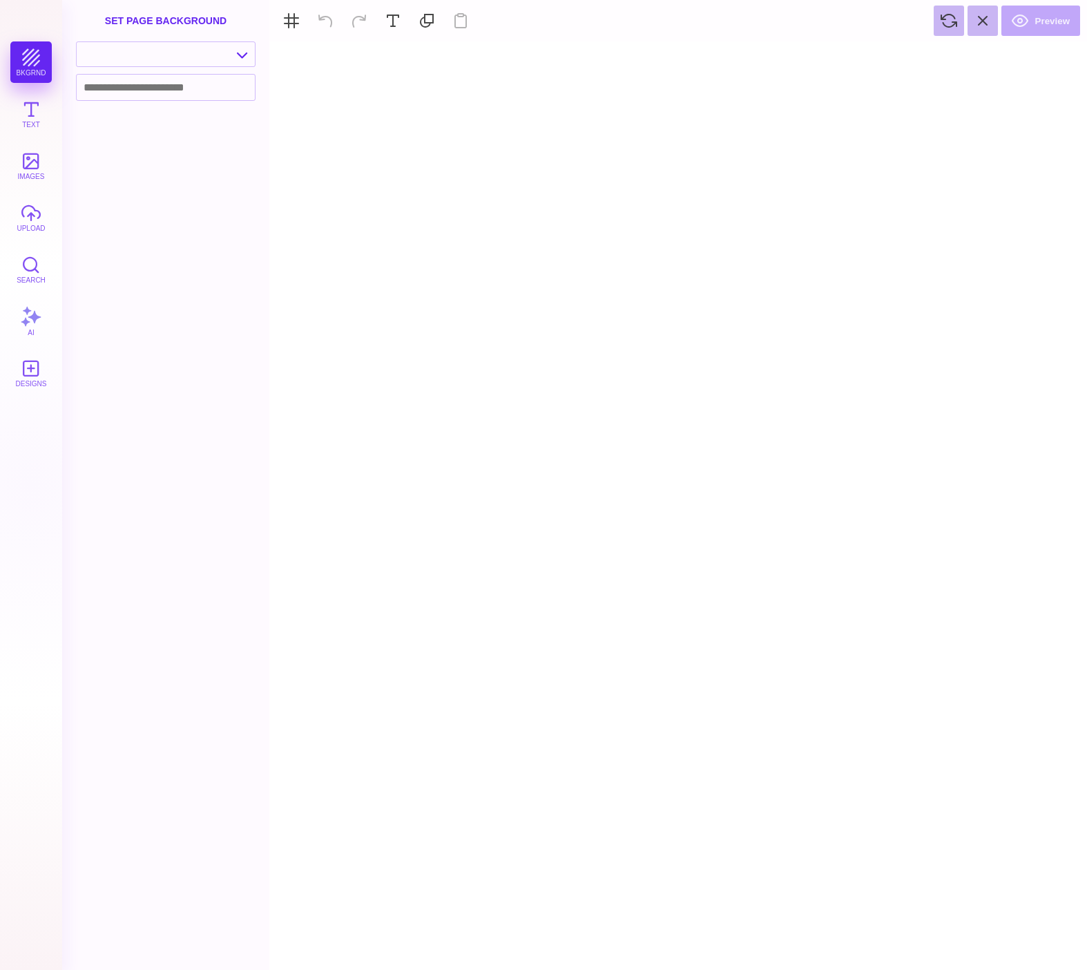
type textarea "An ancient tree with a door leading to a magical world"
